Goal: Navigation & Orientation: Find specific page/section

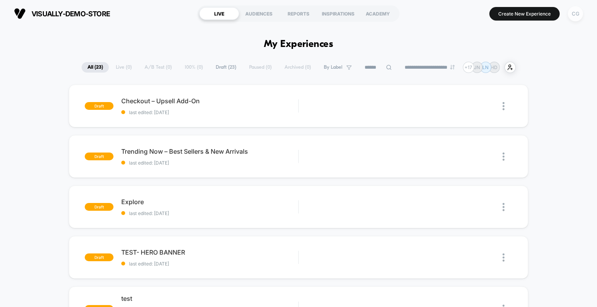
click at [575, 14] on div "CG" at bounding box center [575, 13] width 15 height 15
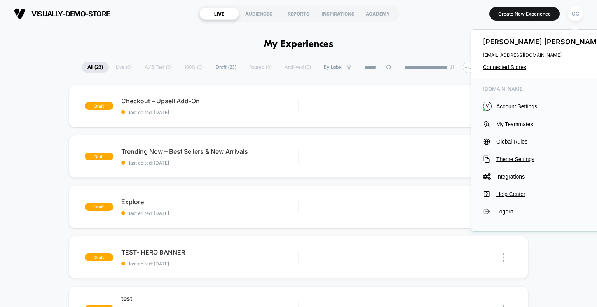
click at [512, 38] on span "[PERSON_NAME]" at bounding box center [543, 42] width 123 height 8
click at [441, 19] on section "Create New Experience CG" at bounding box center [495, 13] width 180 height 19
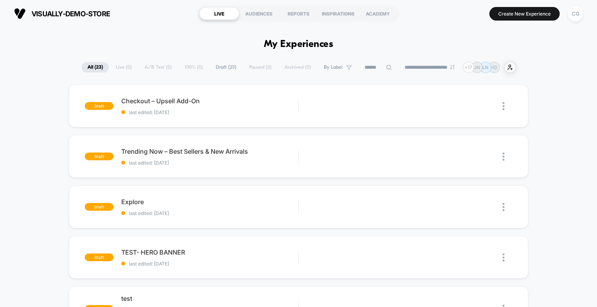
click at [219, 66] on span "Draft ( 23 )" at bounding box center [226, 67] width 32 height 10
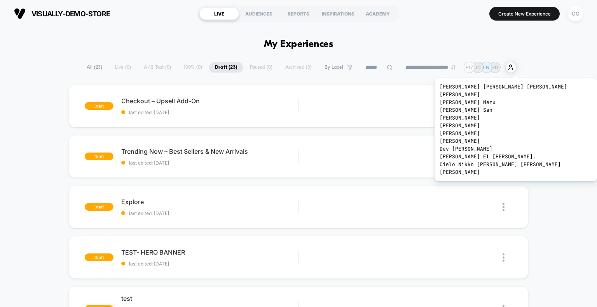
click at [473, 68] on div "+ 17" at bounding box center [468, 67] width 11 height 11
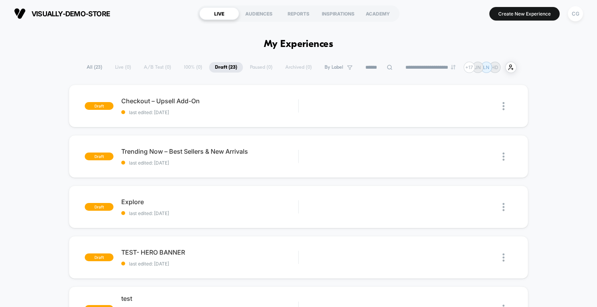
click at [497, 68] on p "HD" at bounding box center [494, 67] width 7 height 6
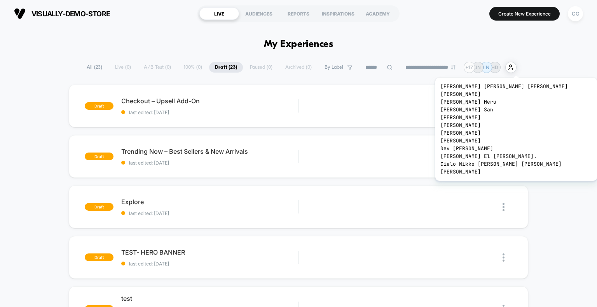
click at [474, 68] on div "+ 17" at bounding box center [468, 67] width 11 height 11
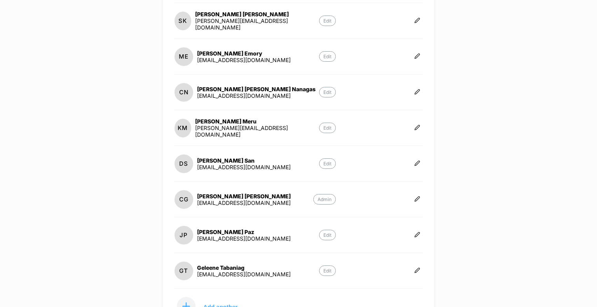
scroll to position [217, 0]
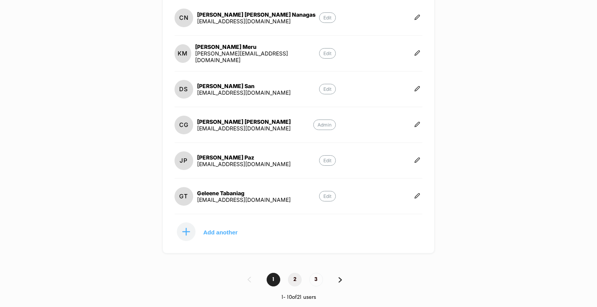
click at [296, 278] on span "2" at bounding box center [295, 280] width 14 height 14
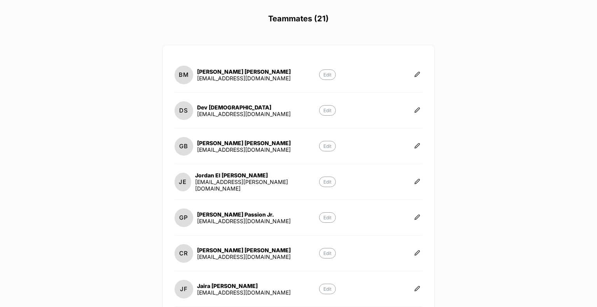
scroll to position [0, 0]
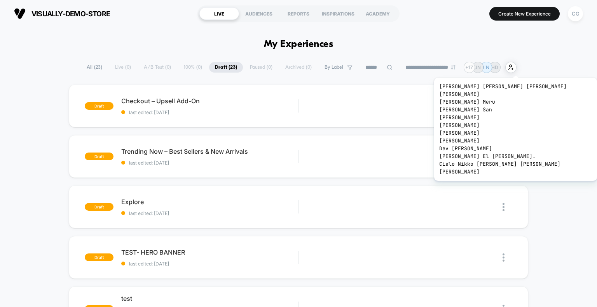
click at [472, 68] on div "+ 17" at bounding box center [468, 67] width 11 height 11
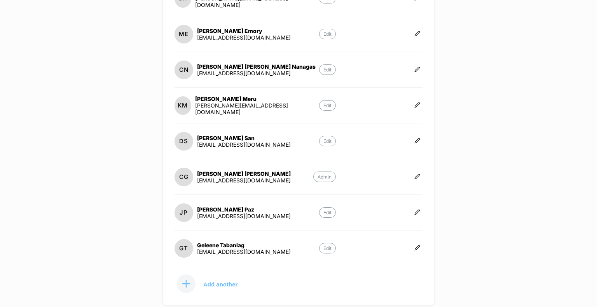
scroll to position [217, 0]
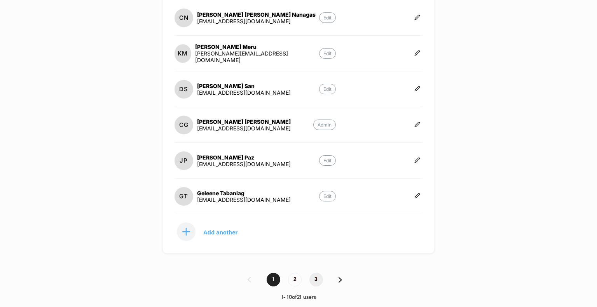
click at [316, 275] on span "3" at bounding box center [316, 280] width 14 height 14
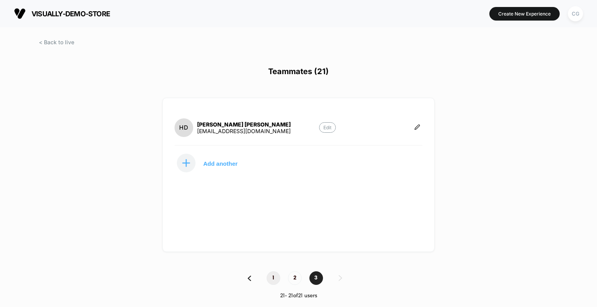
click at [275, 276] on span "1" at bounding box center [273, 279] width 14 height 14
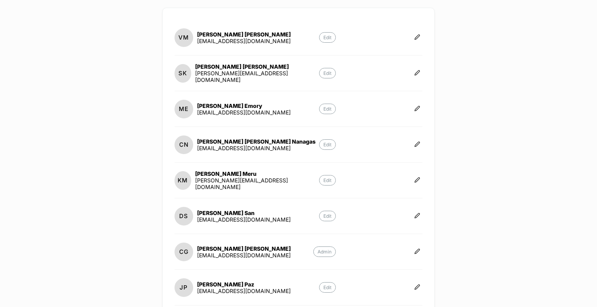
scroll to position [217, 0]
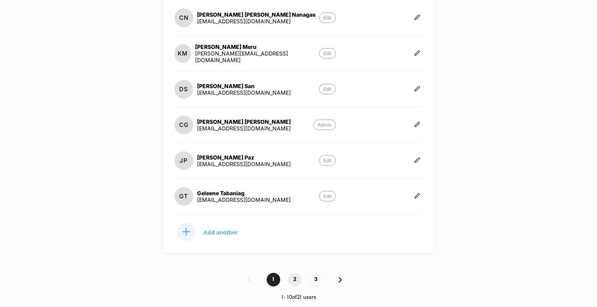
click at [294, 281] on span "2" at bounding box center [295, 280] width 14 height 14
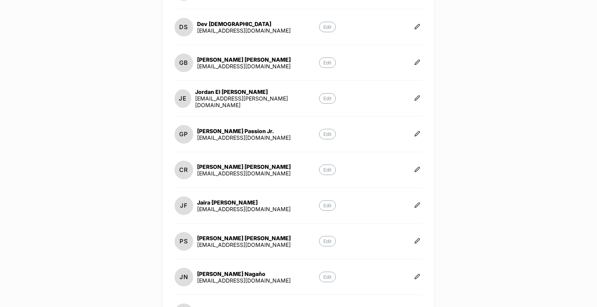
scroll to position [253, 0]
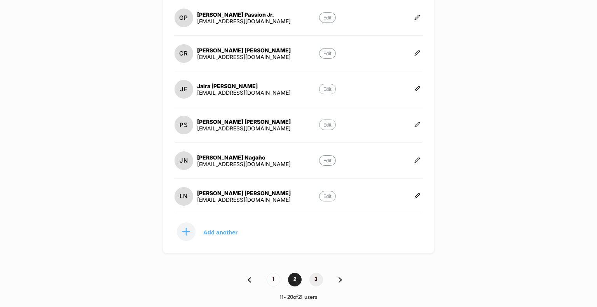
click at [318, 279] on span "3" at bounding box center [316, 280] width 14 height 14
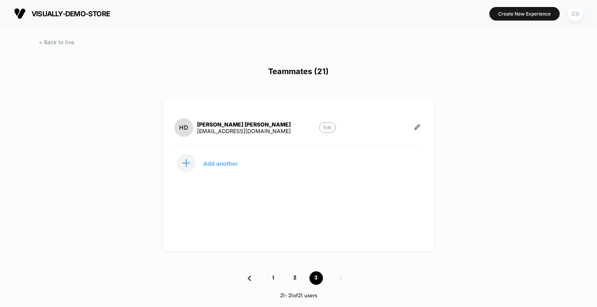
scroll to position [0, 0]
click at [276, 280] on span "1" at bounding box center [273, 279] width 14 height 14
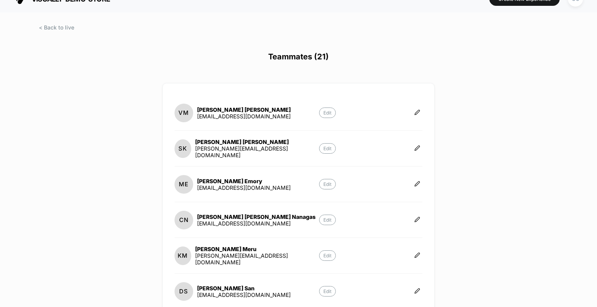
scroll to position [39, 0]
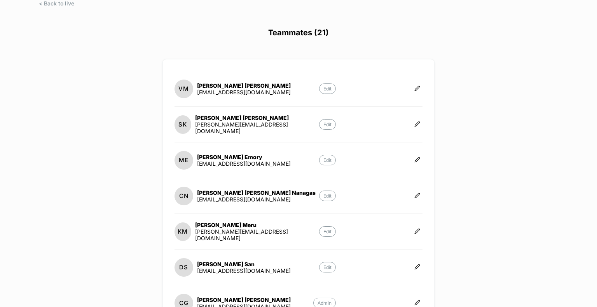
click at [107, 135] on div "visually-demo-store [URL][DOMAIN_NAME] Create New Experience CG Teammates (21) …" at bounding box center [298, 153] width 597 height 307
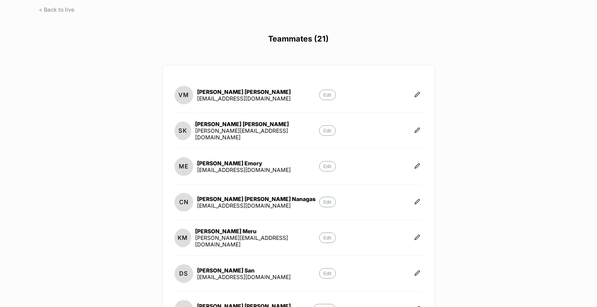
scroll to position [0, 0]
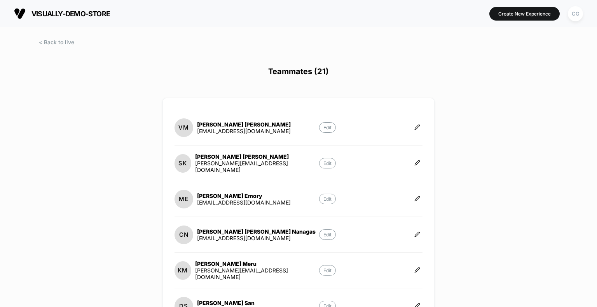
click at [121, 161] on div "visually-demo-store [URL][DOMAIN_NAME] Create New Experience CG Teammates (21) …" at bounding box center [298, 153] width 597 height 307
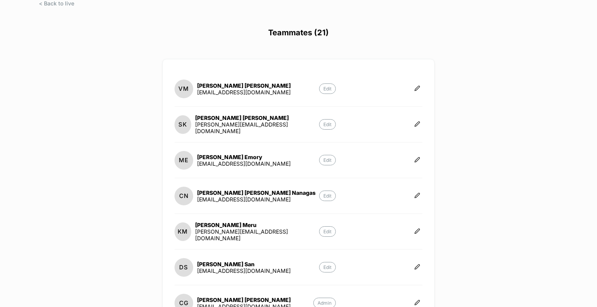
click at [121, 161] on div "visually-demo-store [URL][DOMAIN_NAME] Create New Experience CG Teammates (21) …" at bounding box center [298, 153] width 597 height 307
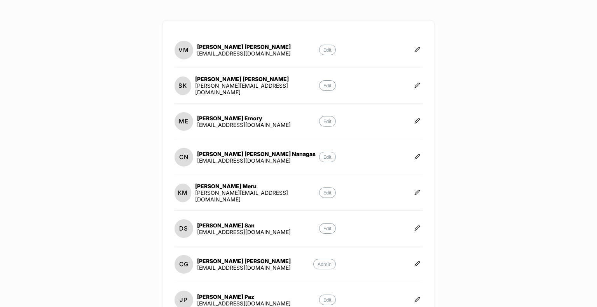
scroll to position [0, 0]
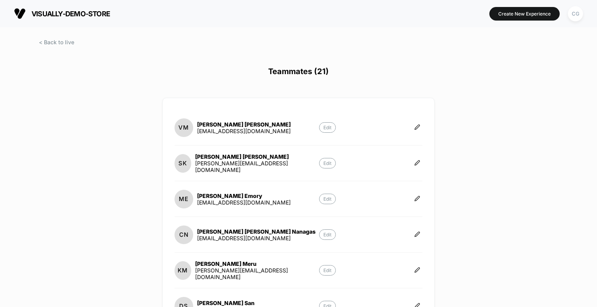
click at [108, 71] on h1 "Teammates (21)" at bounding box center [298, 76] width 597 height 18
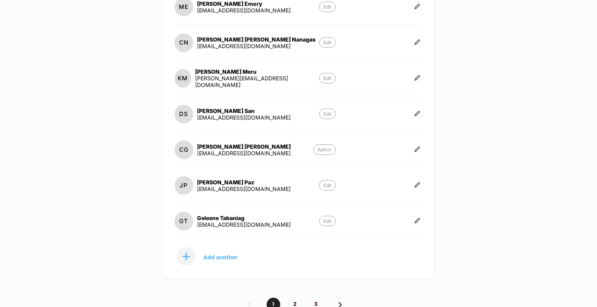
scroll to position [194, 0]
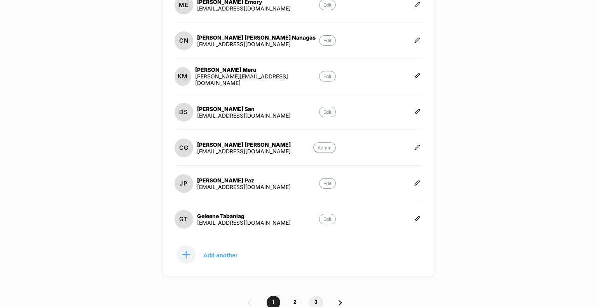
click at [315, 296] on span "3" at bounding box center [316, 303] width 14 height 14
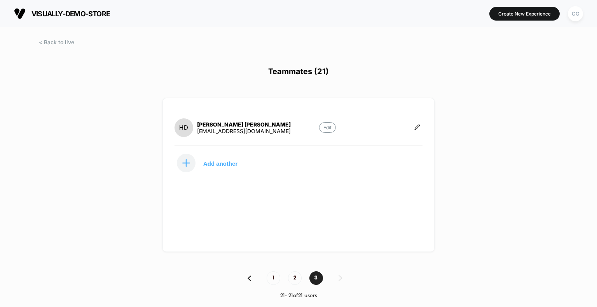
scroll to position [0, 0]
click at [273, 279] on span "1" at bounding box center [273, 279] width 14 height 14
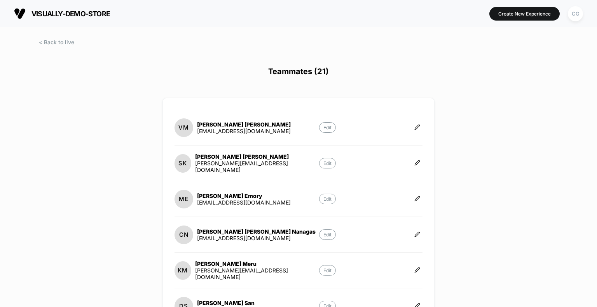
click at [86, 163] on div "visually-demo-store [URL][DOMAIN_NAME] Create New Experience CG Teammates (21) …" at bounding box center [298, 153] width 597 height 307
click at [51, 43] on span at bounding box center [56, 42] width 35 height 7
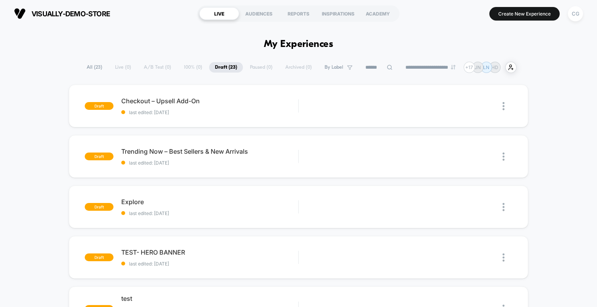
click at [160, 66] on div "**********" at bounding box center [298, 67] width 435 height 11
